Goal: Task Accomplishment & Management: Manage account settings

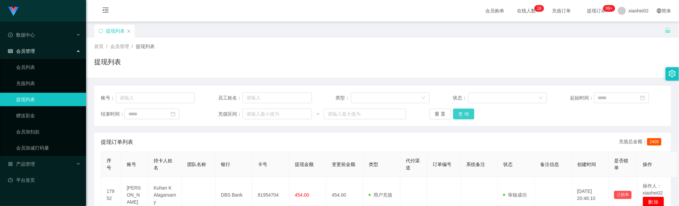
click at [463, 113] on button "查 询" at bounding box center [464, 114] width 22 height 11
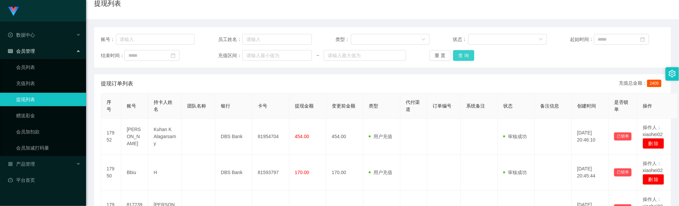
scroll to position [50, 0]
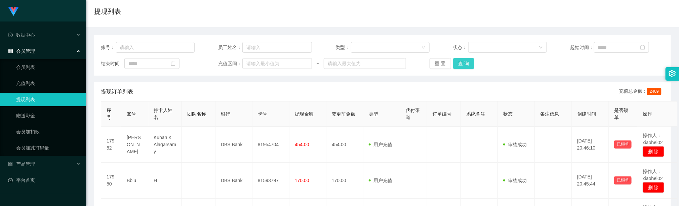
click at [454, 64] on button "查 询" at bounding box center [464, 63] width 22 height 11
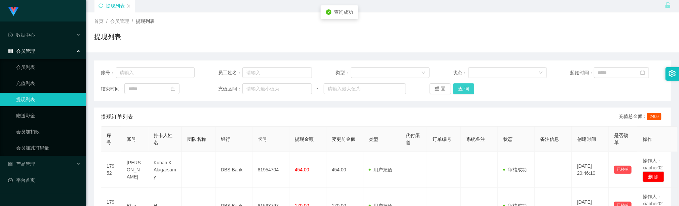
scroll to position [0, 0]
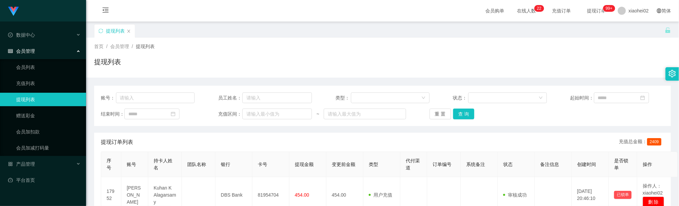
drag, startPoint x: 292, startPoint y: 79, endPoint x: 278, endPoint y: 53, distance: 29.5
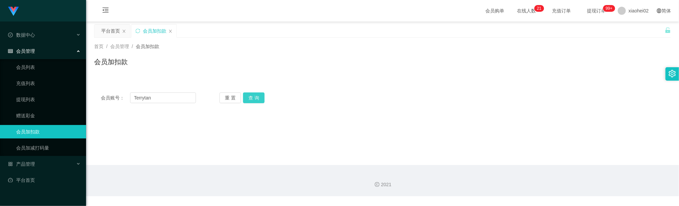
type input "Terrytan"
click at [262, 92] on button "查 询" at bounding box center [254, 97] width 22 height 11
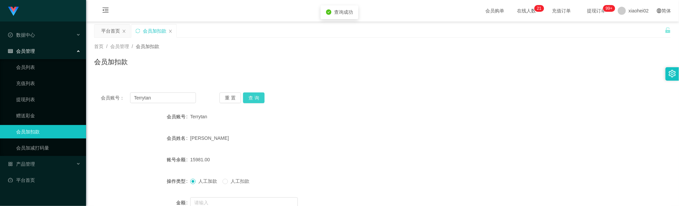
click at [262, 98] on button "查 询" at bounding box center [254, 97] width 22 height 11
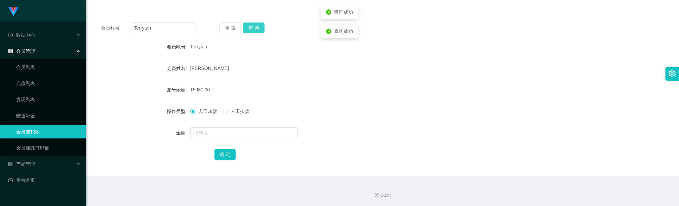
scroll to position [71, 0]
click at [213, 127] on input "text" at bounding box center [244, 131] width 108 height 11
type input "5000"
click at [225, 151] on button "确 定" at bounding box center [225, 153] width 22 height 11
drag, startPoint x: 447, startPoint y: 158, endPoint x: 453, endPoint y: 157, distance: 6.6
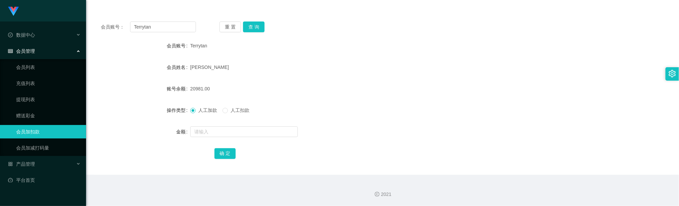
click at [447, 158] on div "确 定" at bounding box center [382, 153] width 336 height 13
drag, startPoint x: 352, startPoint y: 70, endPoint x: 224, endPoint y: 39, distance: 131.2
click at [350, 70] on div "Tan Swee Thian" at bounding box center [358, 66] width 336 height 13
click at [177, 26] on input "Terrytan" at bounding box center [163, 27] width 66 height 11
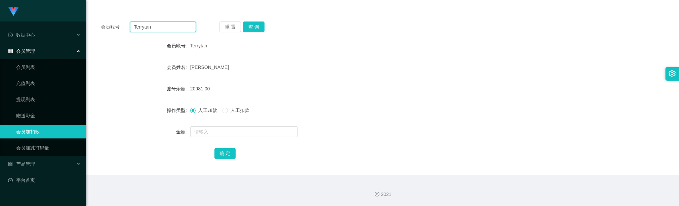
click at [177, 26] on input "Terrytan" at bounding box center [163, 27] width 66 height 11
click at [254, 27] on button "查 询" at bounding box center [254, 27] width 22 height 11
click at [211, 130] on input "text" at bounding box center [244, 131] width 108 height 11
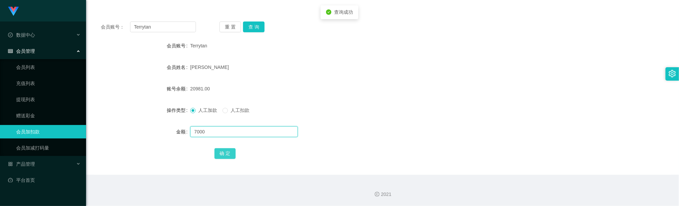
type input "7000"
click at [222, 150] on button "确 定" at bounding box center [225, 153] width 22 height 11
click at [311, 88] on div "27981.00" at bounding box center [358, 88] width 336 height 13
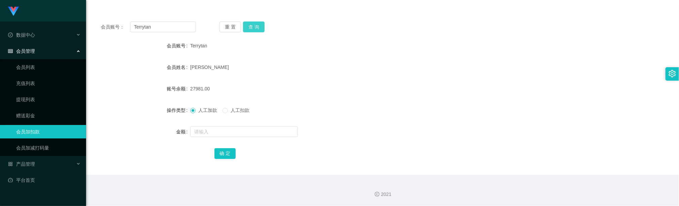
click at [255, 27] on button "查 询" at bounding box center [254, 27] width 22 height 11
click at [314, 76] on form "会员账号 Terrytan 会员姓名 Tan Swee Thian 账号余额 27981.00 操作类型 人工加款 人工扣款 金额 确 定" at bounding box center [382, 99] width 577 height 121
click at [175, 26] on input "Terrytan" at bounding box center [163, 27] width 66 height 11
paste input "81723906"
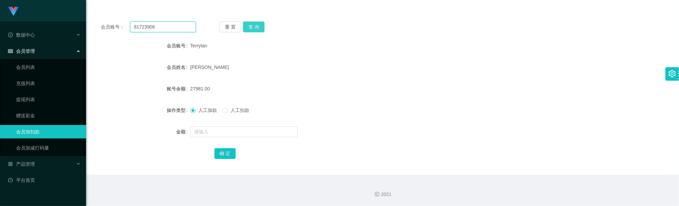
type input "81723906"
drag, startPoint x: 259, startPoint y: 27, endPoint x: 254, endPoint y: 28, distance: 4.8
click at [258, 27] on button "查 询" at bounding box center [254, 27] width 22 height 11
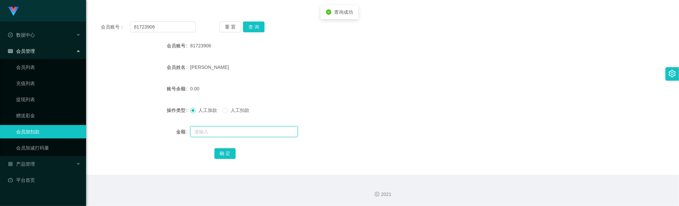
click at [233, 134] on input "text" at bounding box center [244, 131] width 108 height 11
type input "1000"
click at [228, 153] on button "确 定" at bounding box center [225, 153] width 22 height 11
drag, startPoint x: 345, startPoint y: 81, endPoint x: 283, endPoint y: 54, distance: 67.3
click at [338, 77] on form "会员账号 81723906 会员姓名 Tong xiao 账号余额 1000.00 操作类型 人工加款 人工扣款 金额 确 定" at bounding box center [382, 99] width 577 height 121
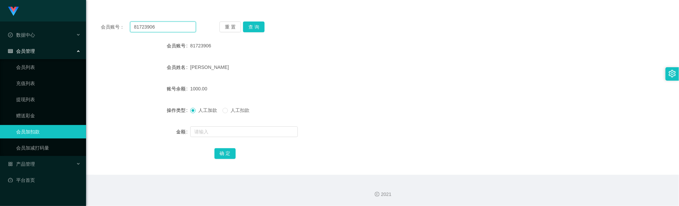
click at [183, 22] on input "81723906" at bounding box center [163, 27] width 66 height 11
click at [255, 29] on button "查 询" at bounding box center [254, 27] width 22 height 11
click at [322, 50] on div "81723906" at bounding box center [358, 45] width 336 height 13
click at [189, 30] on input "81723906" at bounding box center [163, 27] width 66 height 11
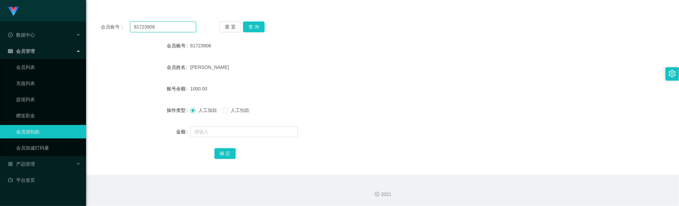
click at [189, 30] on input "81723906" at bounding box center [163, 27] width 66 height 11
paste input "[PERSON_NAME]"
type input "[PERSON_NAME]"
click at [262, 24] on button "查 询" at bounding box center [254, 27] width 22 height 11
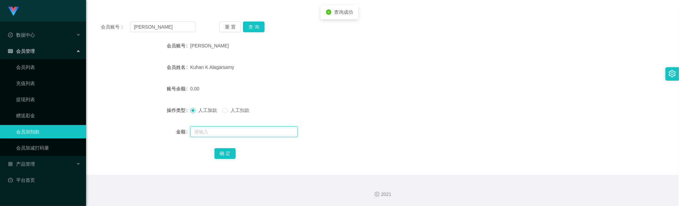
click at [216, 129] on input "text" at bounding box center [244, 131] width 108 height 11
type input "500"
click at [224, 150] on button "确 定" at bounding box center [225, 153] width 22 height 11
click at [361, 90] on div "500.00" at bounding box center [358, 88] width 336 height 13
click at [253, 27] on button "查 询" at bounding box center [254, 27] width 22 height 11
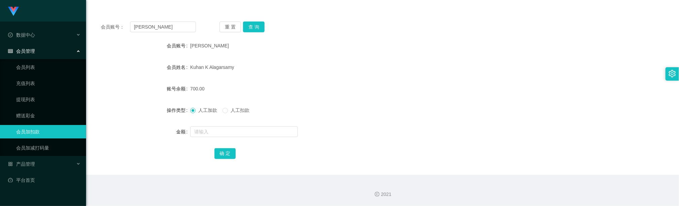
drag, startPoint x: 294, startPoint y: 90, endPoint x: 284, endPoint y: 115, distance: 27.1
click at [294, 90] on div "700.00" at bounding box center [358, 88] width 336 height 13
click at [226, 155] on button "确 定" at bounding box center [225, 153] width 22 height 11
click at [347, 65] on div "Kuhan K Alagarsamy" at bounding box center [358, 66] width 336 height 13
drag, startPoint x: 299, startPoint y: 77, endPoint x: 239, endPoint y: 60, distance: 61.8
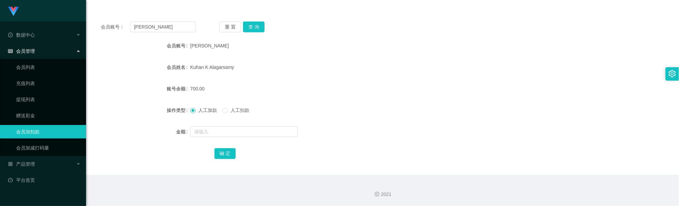
click at [298, 77] on form "会员账号 Rudy 会员姓名 Kuhan K Alagarsamy 账号余额 700.00 操作类型 人工加款 人工扣款 金额 确 定" at bounding box center [382, 99] width 577 height 121
click at [177, 26] on input "[PERSON_NAME]" at bounding box center [163, 27] width 66 height 11
paste input "Bbiu"
type input "Bbiu"
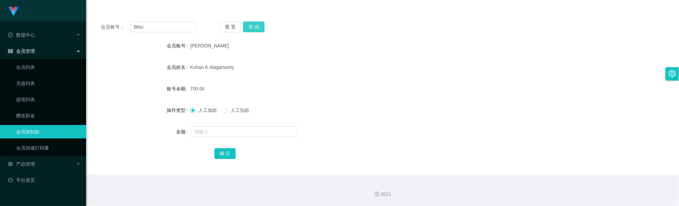
click at [260, 26] on button "查 询" at bounding box center [254, 27] width 22 height 11
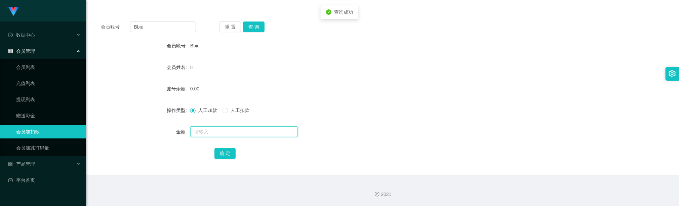
click at [224, 131] on input "text" at bounding box center [244, 131] width 108 height 11
type input "500"
click at [222, 155] on button "确 定" at bounding box center [225, 153] width 22 height 11
click at [285, 95] on div "500.00" at bounding box center [358, 88] width 336 height 13
click at [230, 152] on button "确 定" at bounding box center [225, 153] width 22 height 11
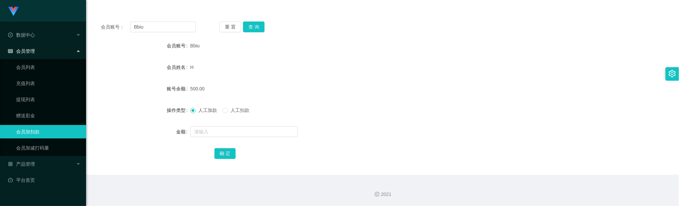
drag, startPoint x: 262, startPoint y: 59, endPoint x: 256, endPoint y: 68, distance: 10.9
click at [262, 59] on form "会员账号 Bbiu 会员姓名 H 账号余额 500.00 操作类型 人工加款 人工扣款 金额 确 定" at bounding box center [382, 99] width 577 height 121
drag, startPoint x: 213, startPoint y: 156, endPoint x: 218, endPoint y: 153, distance: 6.2
click at [214, 155] on button "确 定" at bounding box center [225, 153] width 22 height 11
click at [219, 153] on button "确 定" at bounding box center [225, 153] width 22 height 11
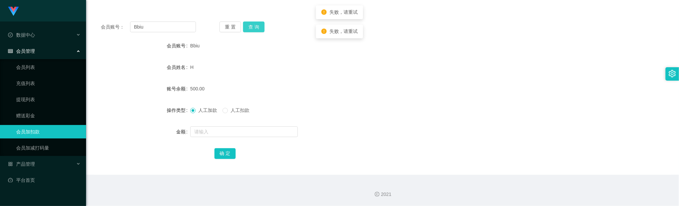
click at [255, 28] on button "查 询" at bounding box center [254, 27] width 22 height 11
click at [342, 90] on div "500.00" at bounding box center [358, 88] width 336 height 13
click at [253, 25] on button "查 询" at bounding box center [254, 27] width 22 height 11
drag, startPoint x: 376, startPoint y: 107, endPoint x: 333, endPoint y: 79, distance: 51.6
click at [374, 107] on div "人工加款 人工扣款" at bounding box center [358, 110] width 336 height 13
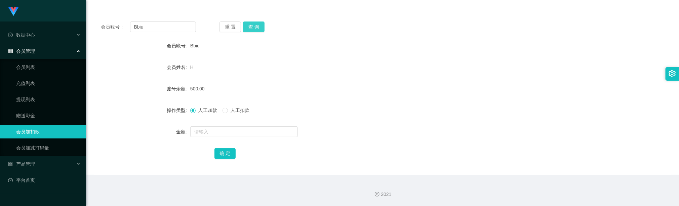
click at [250, 22] on button "查 询" at bounding box center [254, 27] width 22 height 11
click at [254, 24] on button "查 询" at bounding box center [254, 27] width 22 height 11
drag, startPoint x: 286, startPoint y: 75, endPoint x: 280, endPoint y: 76, distance: 5.4
click at [281, 76] on form "会员账号 Bbiu 会员姓名 H 账号余额 500.00 操作类型 人工加款 人工扣款 金额 确 定" at bounding box center [382, 99] width 577 height 121
click at [305, 100] on form "会员账号 Bbiu 会员姓名 H 账号余额 500.00 操作类型 人工加款 人工扣款 金额 确 定" at bounding box center [382, 99] width 577 height 121
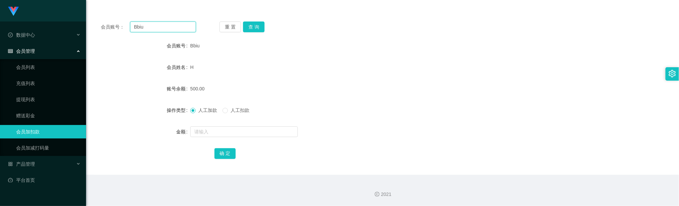
click at [168, 24] on input "Bbiu" at bounding box center [163, 27] width 66 height 11
paste input "Account lock?"
drag, startPoint x: 243, startPoint y: 20, endPoint x: 250, endPoint y: 26, distance: 8.7
click at [244, 20] on div "会员账号： Account lock? 重 置 查 询 会员账号 Bbiu 会员姓名 H 账号余额 500.00 操作类型 人工加款 人工扣款 金额 确 定" at bounding box center [382, 95] width 577 height 160
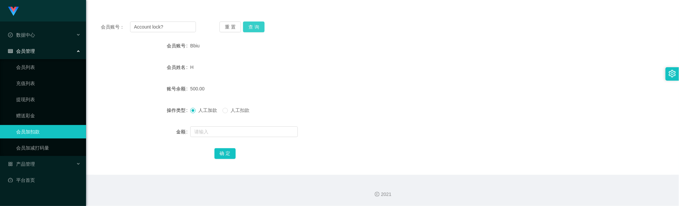
click at [250, 26] on button "查 询" at bounding box center [254, 27] width 22 height 11
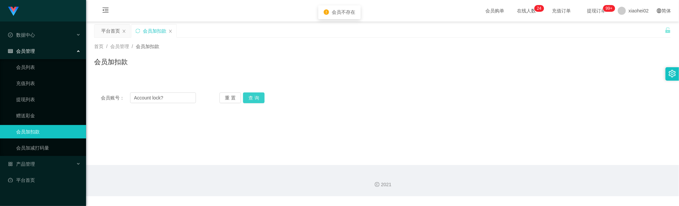
scroll to position [0, 0]
click at [175, 95] on input "Account lock?" at bounding box center [163, 97] width 66 height 11
paste input "81723906"
click at [187, 95] on input "Account lock81723906" at bounding box center [163, 97] width 66 height 11
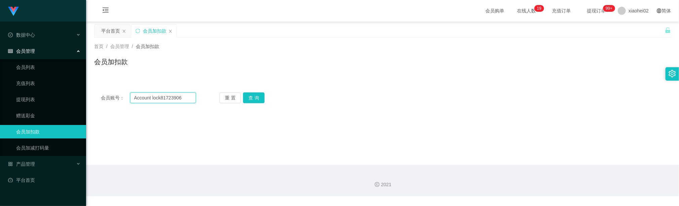
click at [187, 95] on input "Account lock81723906" at bounding box center [163, 97] width 66 height 11
paste input "text"
type input "81723906"
drag, startPoint x: 263, startPoint y: 101, endPoint x: 257, endPoint y: 100, distance: 6.2
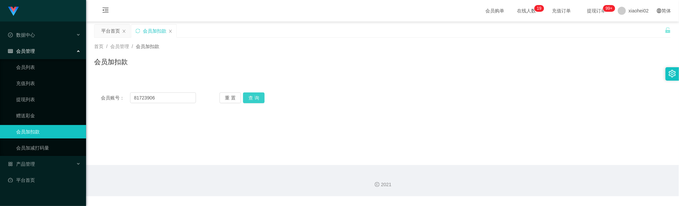
click at [263, 101] on button "查 询" at bounding box center [254, 97] width 22 height 11
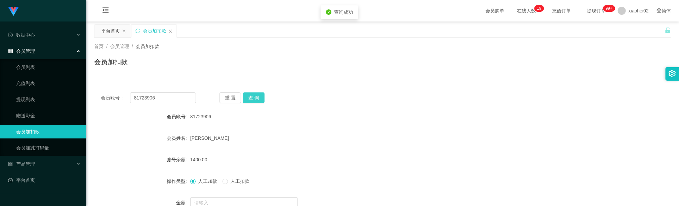
drag, startPoint x: 257, startPoint y: 100, endPoint x: 249, endPoint y: 114, distance: 16.4
click at [257, 100] on button "查 询" at bounding box center [254, 97] width 22 height 11
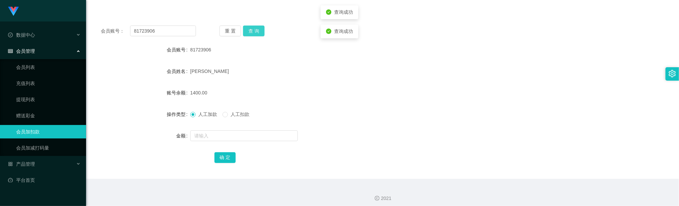
scroll to position [71, 0]
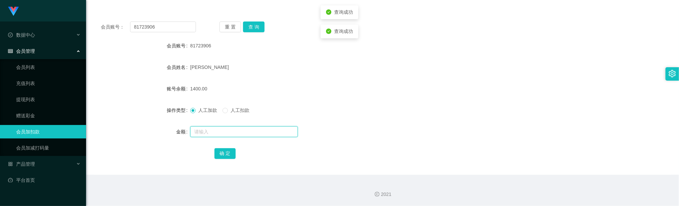
click at [216, 135] on input "text" at bounding box center [244, 131] width 108 height 11
type input "4000"
click at [229, 154] on button "确 定" at bounding box center [225, 153] width 22 height 11
drag, startPoint x: 278, startPoint y: 103, endPoint x: 271, endPoint y: 109, distance: 9.8
click at [278, 103] on form "会员账号 81723906 会员姓名 Tong xiao 账号余额 5400.00 操作类型 人工加款 人工扣款 金额 确 定" at bounding box center [382, 99] width 577 height 121
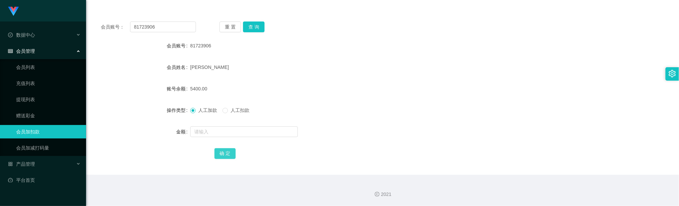
click at [227, 156] on button "确 定" at bounding box center [225, 153] width 22 height 11
drag, startPoint x: 334, startPoint y: 85, endPoint x: 331, endPoint y: 68, distance: 17.4
click at [333, 85] on div "5400.00" at bounding box center [358, 88] width 336 height 13
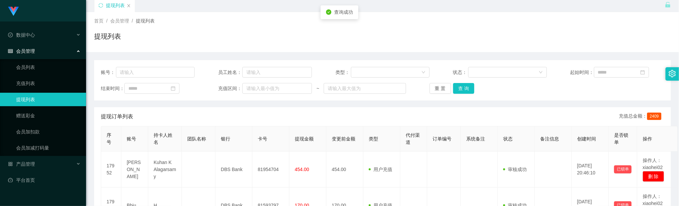
scroll to position [50, 0]
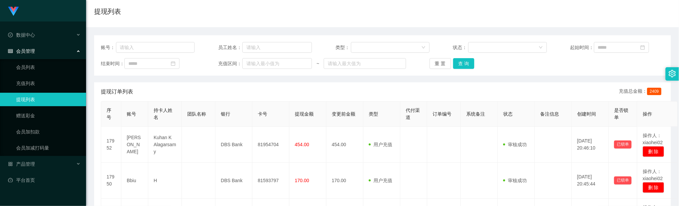
drag, startPoint x: 216, startPoint y: 92, endPoint x: 190, endPoint y: 80, distance: 29.0
click at [216, 92] on div "提现订单列表 充值总金额： 2409" at bounding box center [382, 91] width 563 height 19
click at [457, 64] on button "查 询" at bounding box center [464, 63] width 22 height 11
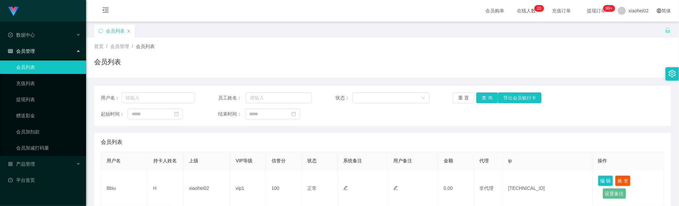
drag, startPoint x: 285, startPoint y: 173, endPoint x: 250, endPoint y: 141, distance: 46.6
click at [284, 173] on td "100" at bounding box center [284, 188] width 36 height 37
